Goal: Find specific page/section: Find specific page/section

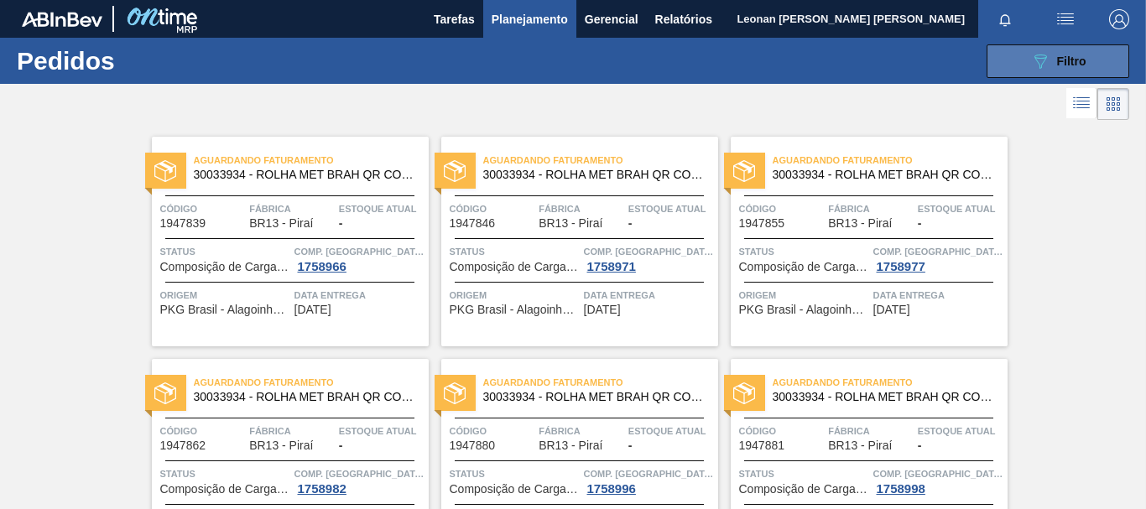
scroll to position [195, 0]
click at [1057, 65] on span "Filtro" at bounding box center [1071, 61] width 29 height 13
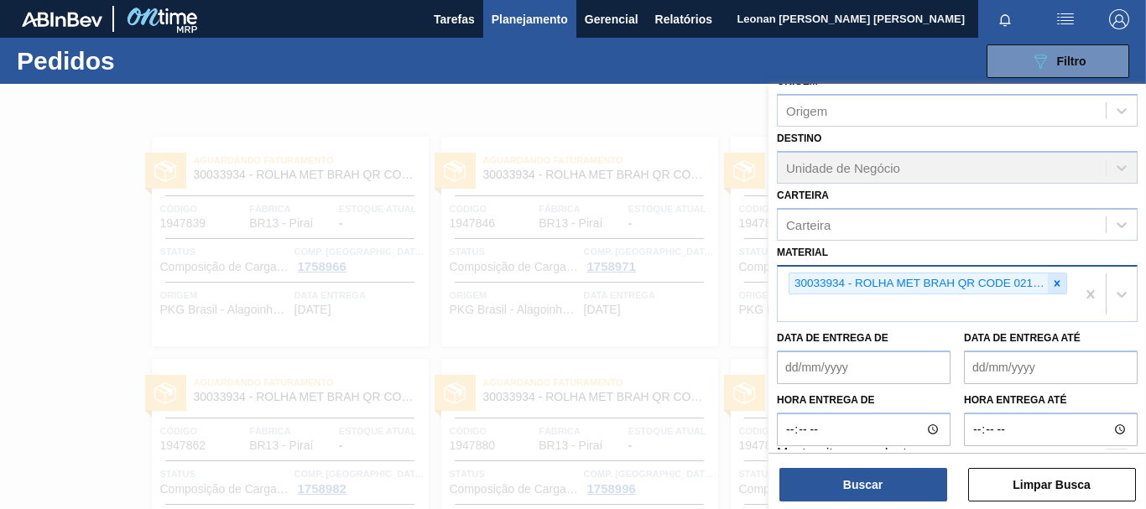
click at [1055, 285] on icon at bounding box center [1058, 283] width 6 height 6
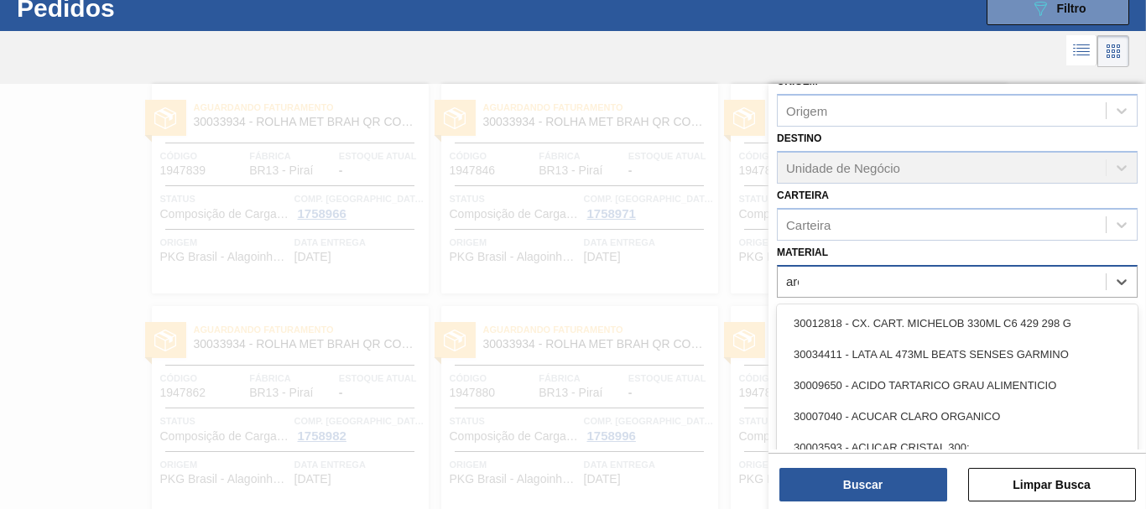
scroll to position [54, 0]
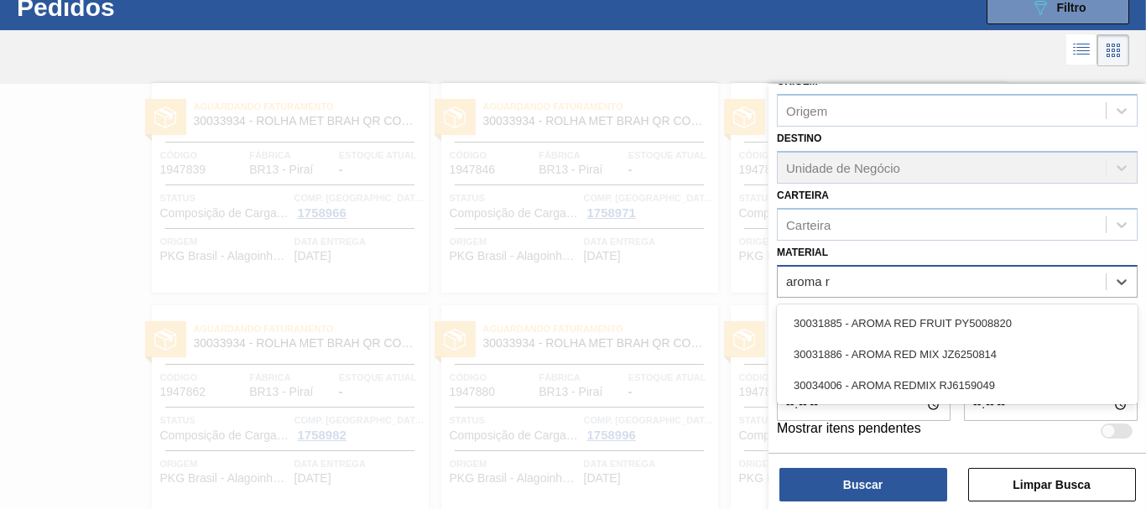
type input "aroma re"
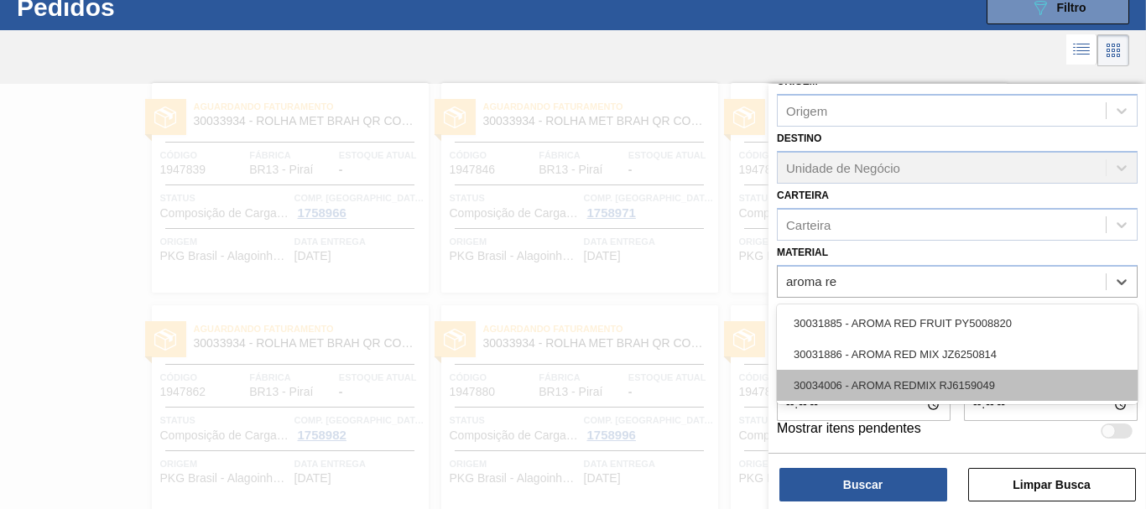
click at [925, 394] on div "30034006 - AROMA REDMIX RJ6159049" at bounding box center [957, 385] width 361 height 31
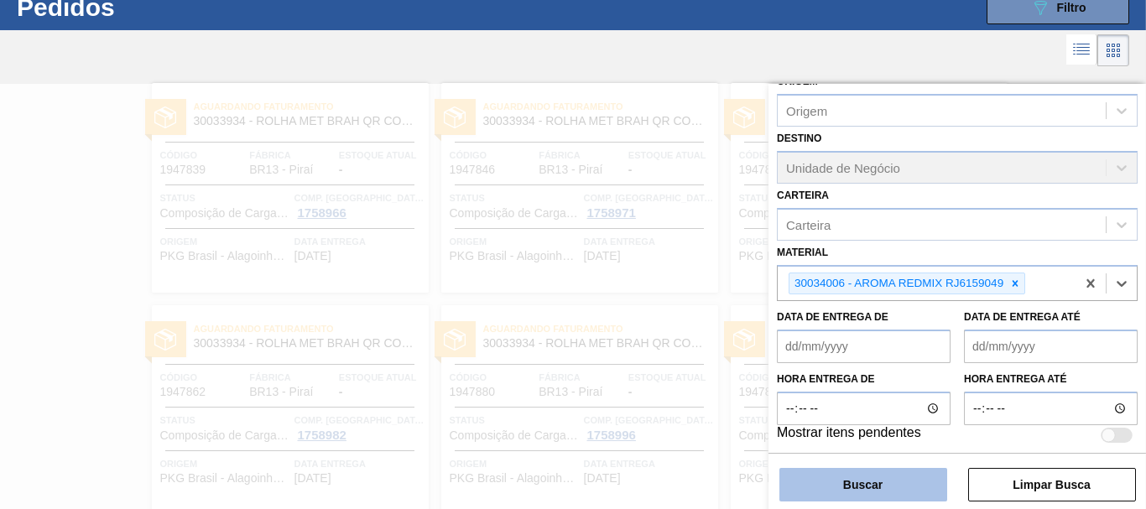
click at [914, 483] on button "Buscar" at bounding box center [864, 485] width 168 height 34
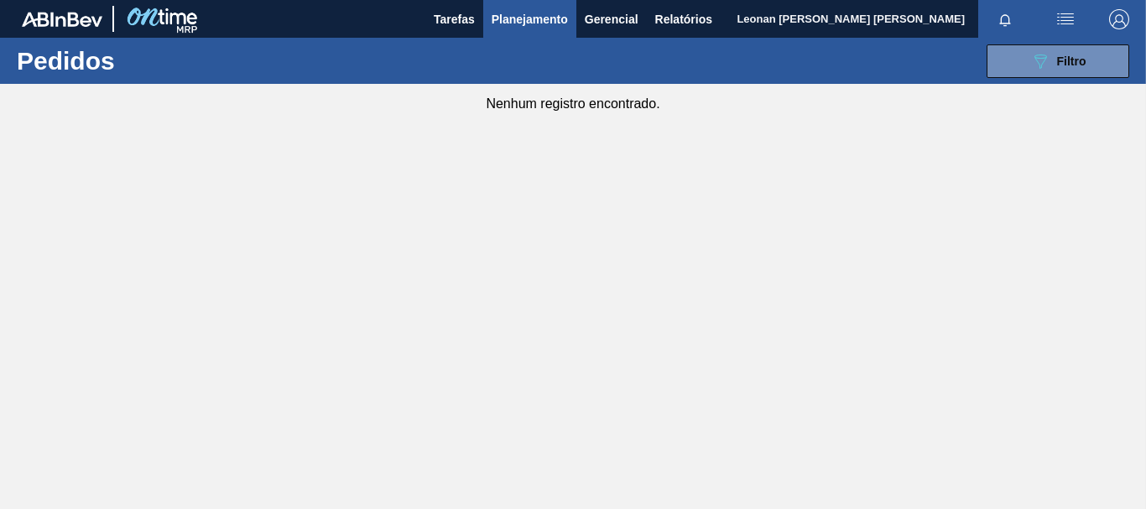
scroll to position [0, 0]
click at [1017, 63] on button "089F7B8B-B2A5-4AFE-B5C0-19BA573D28AC Filtro" at bounding box center [1058, 61] width 143 height 34
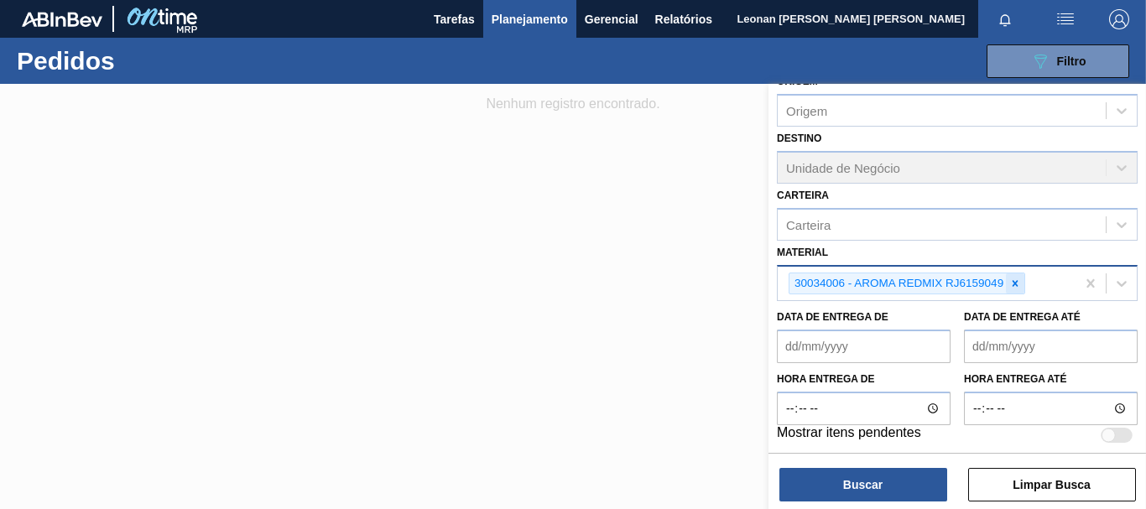
click at [1016, 285] on icon at bounding box center [1016, 283] width 6 height 6
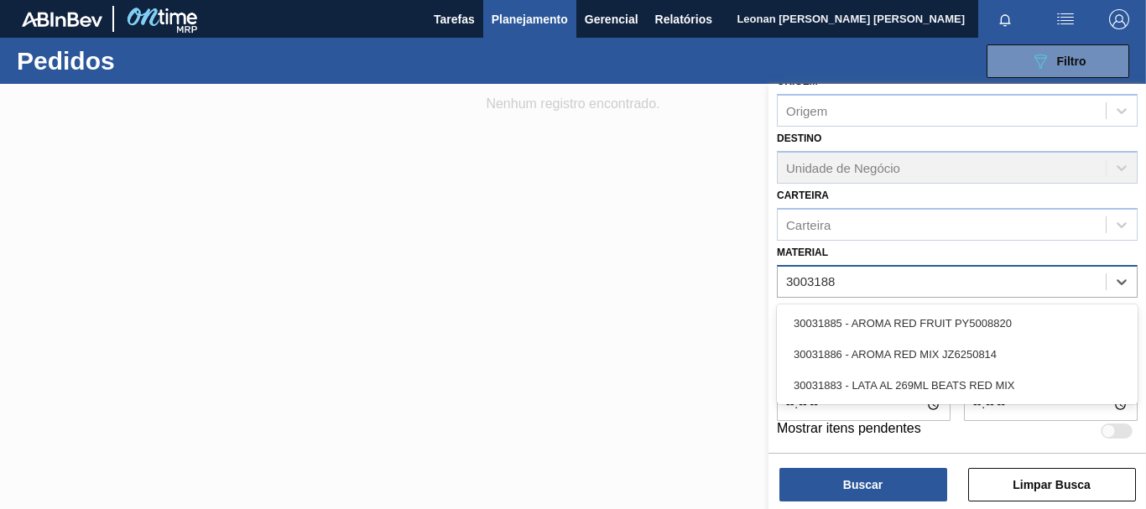
type input "30031885"
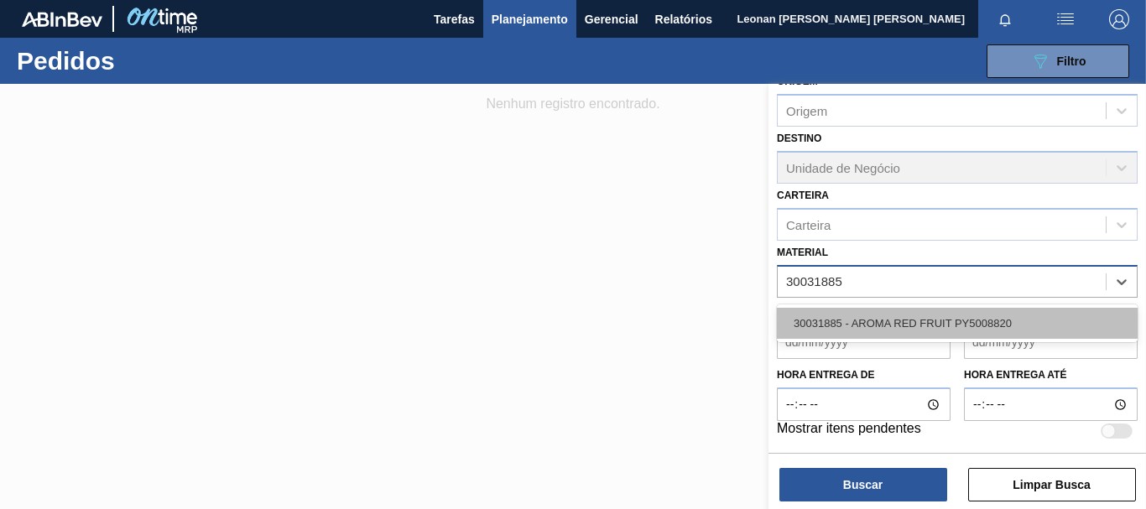
click at [928, 325] on div "30031885 - AROMA RED FRUIT PY5008820" at bounding box center [957, 323] width 361 height 31
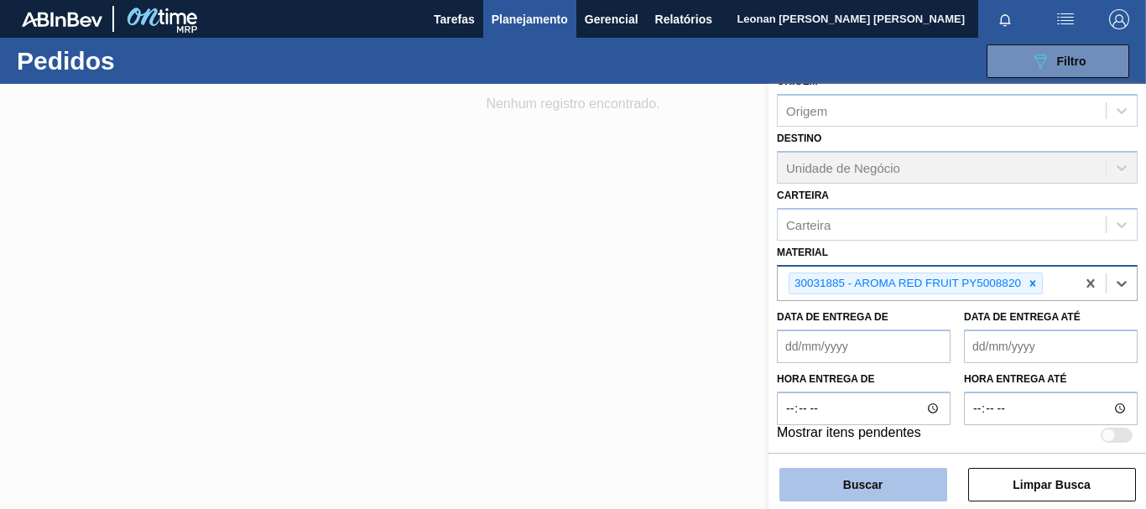
click at [907, 473] on button "Buscar" at bounding box center [864, 485] width 168 height 34
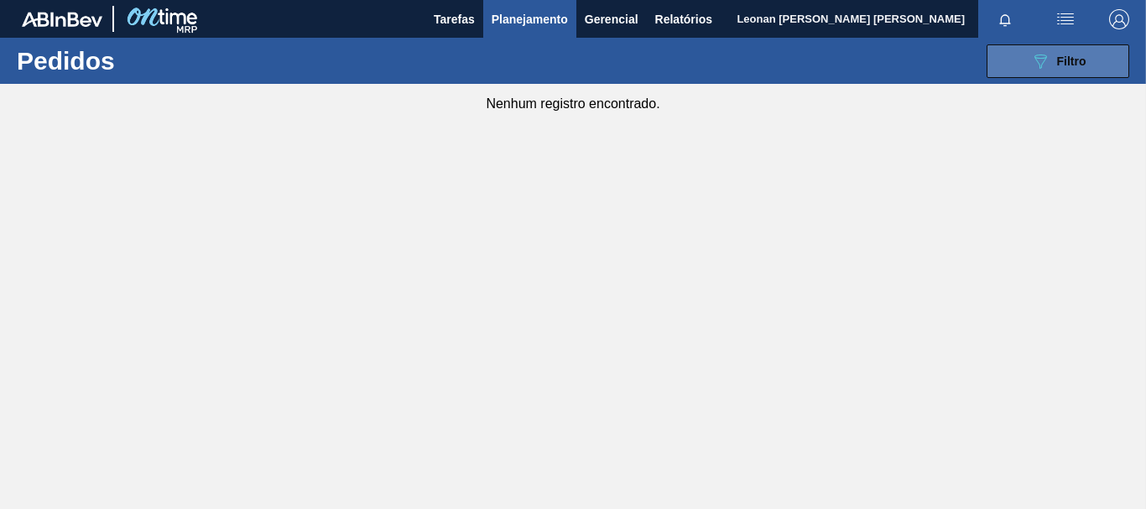
click at [1017, 54] on button "089F7B8B-B2A5-4AFE-B5C0-19BA573D28AC Filtro" at bounding box center [1058, 61] width 143 height 34
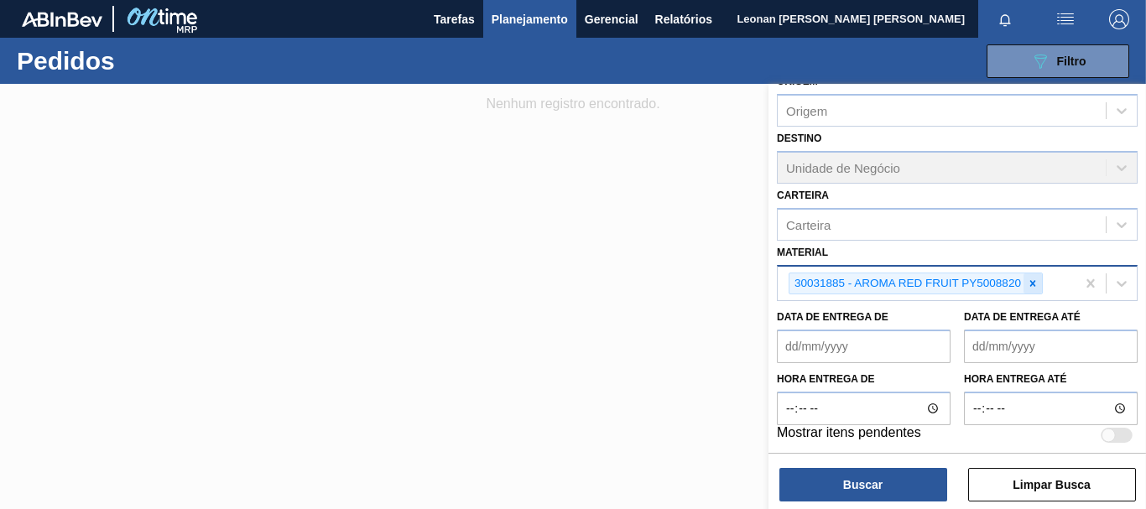
click at [1037, 286] on icon at bounding box center [1033, 284] width 12 height 12
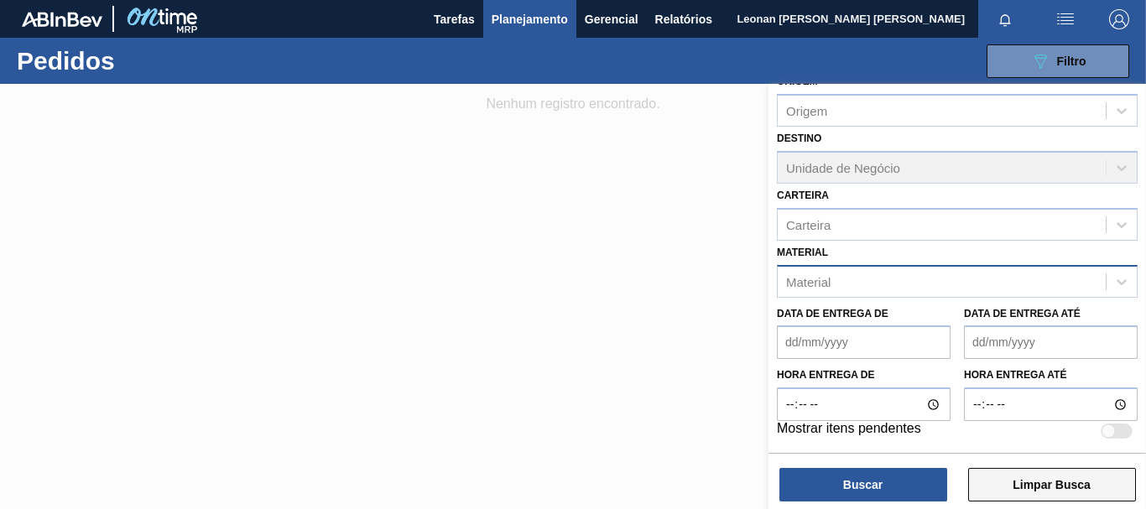
click at [1082, 490] on button "Limpar Busca" at bounding box center [1053, 485] width 168 height 34
